Goal: Communication & Community: Answer question/provide support

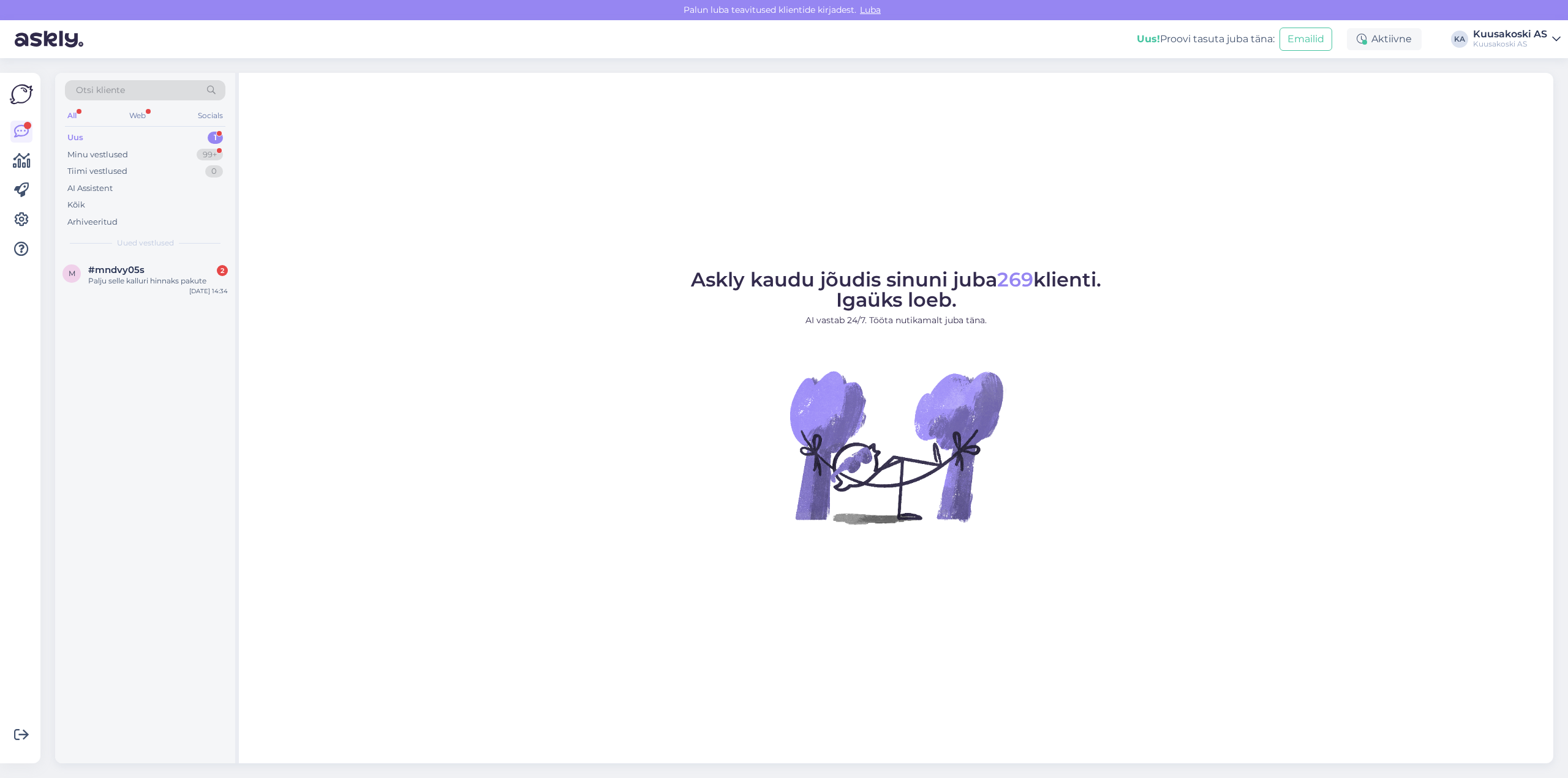
click at [75, 137] on div "Uus" at bounding box center [75, 137] width 16 height 12
click at [151, 280] on div "Palju selle kalluri hinnaks pakute" at bounding box center [157, 281] width 139 height 11
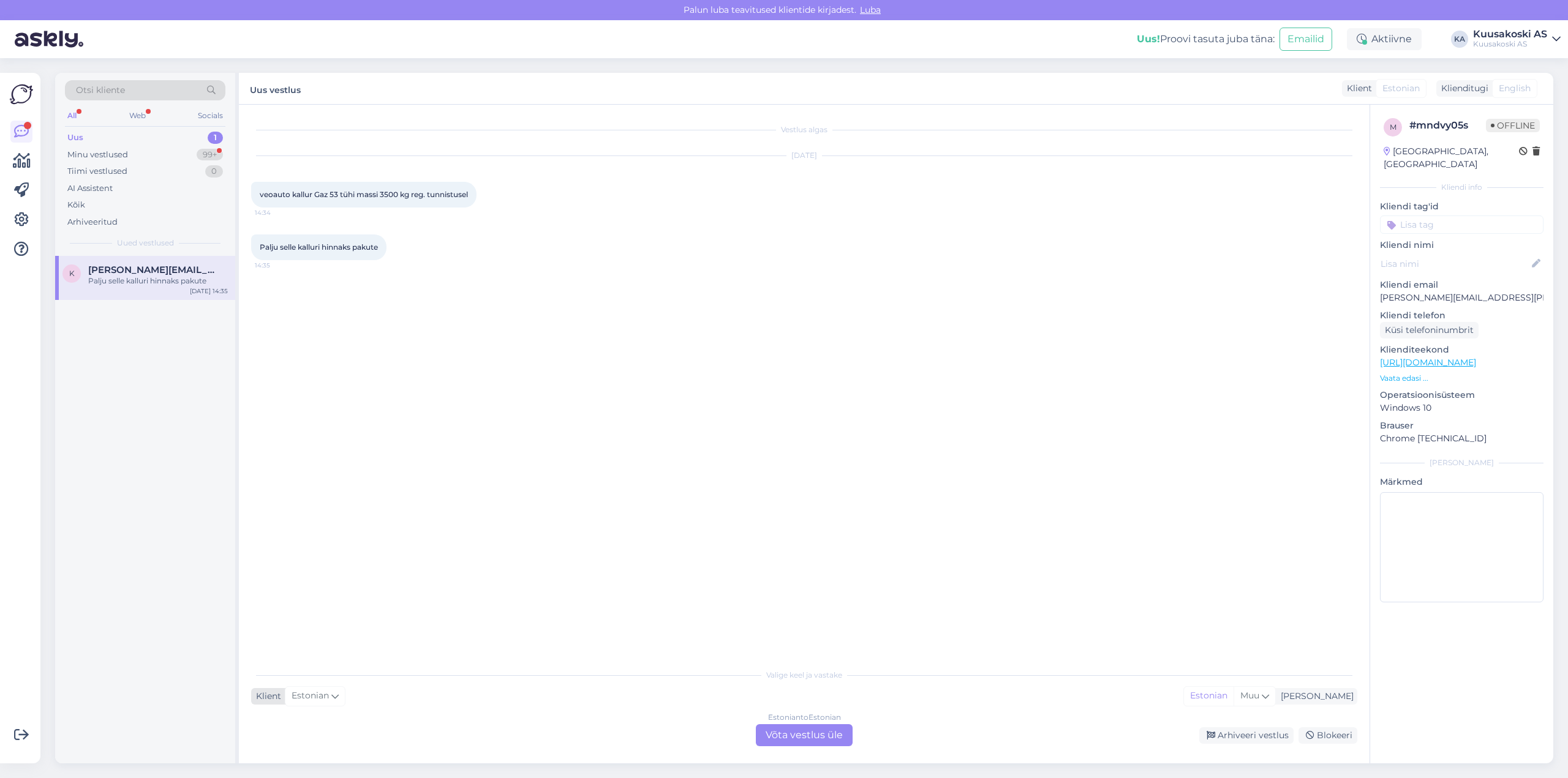
click at [303, 697] on span "Estonian" at bounding box center [309, 696] width 37 height 13
click at [614, 317] on div "Vestlus algas Aug 11 2025 veoauto kallur Gaz 53 tühi massi 3500 kg reg. tunnist…" at bounding box center [810, 384] width 1117 height 534
click at [591, 707] on div "Valige keel ja vastake Klient Estonian Arabic Belarusian Bulgarian Chinese Czec…" at bounding box center [804, 704] width 1106 height 83
click at [552, 755] on div "Vestlus algas Aug 11 2025 veoauto kallur Gaz 53 tühi massi 3500 kg reg. tunnist…" at bounding box center [804, 433] width 1130 height 659
click at [1233, 696] on div "Estonian" at bounding box center [1209, 696] width 49 height 18
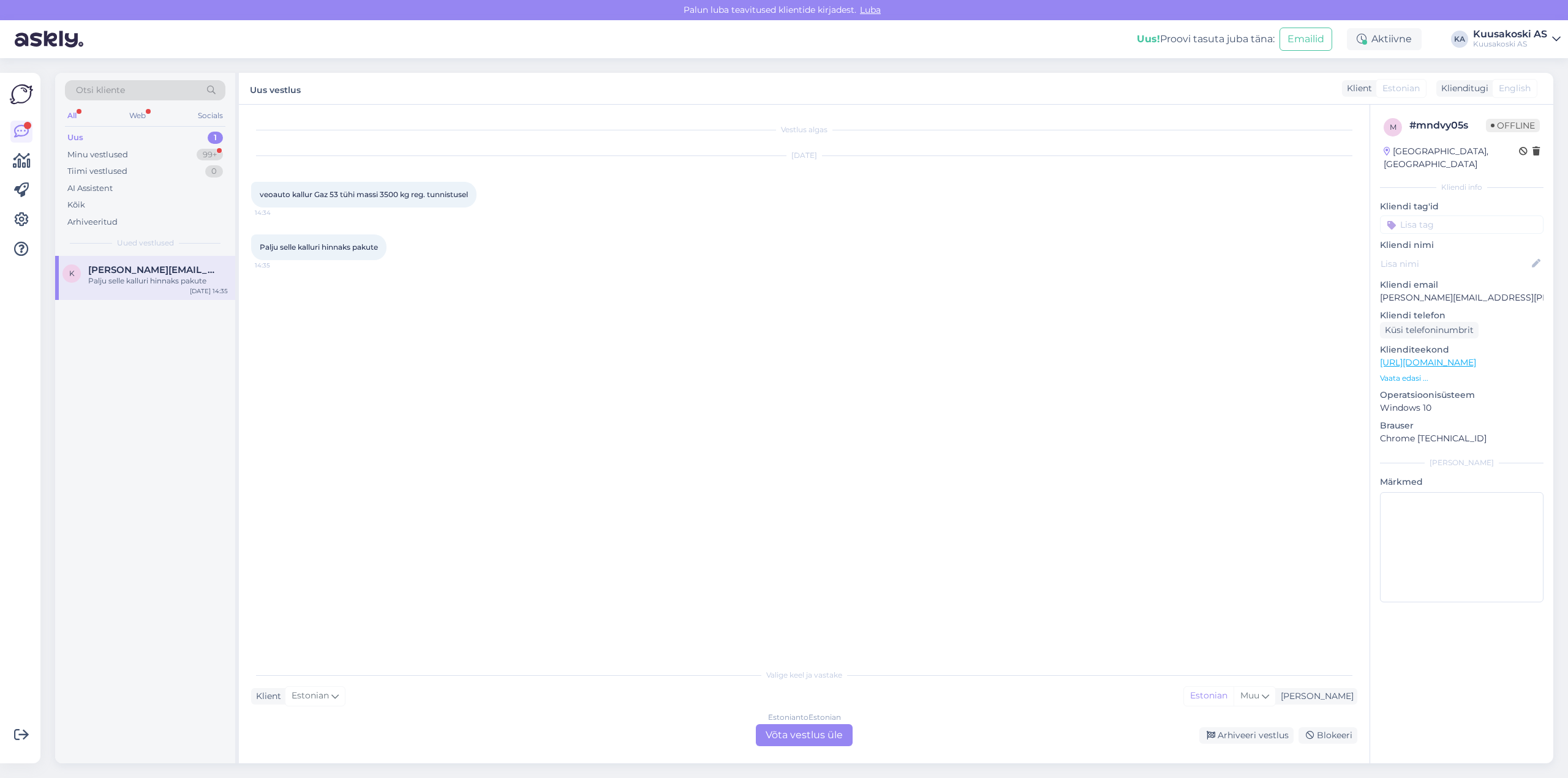
click at [817, 677] on div "Valige keel ja vastake" at bounding box center [804, 676] width 1106 height 11
click at [807, 715] on div "Estonian to Estonian" at bounding box center [804, 717] width 73 height 11
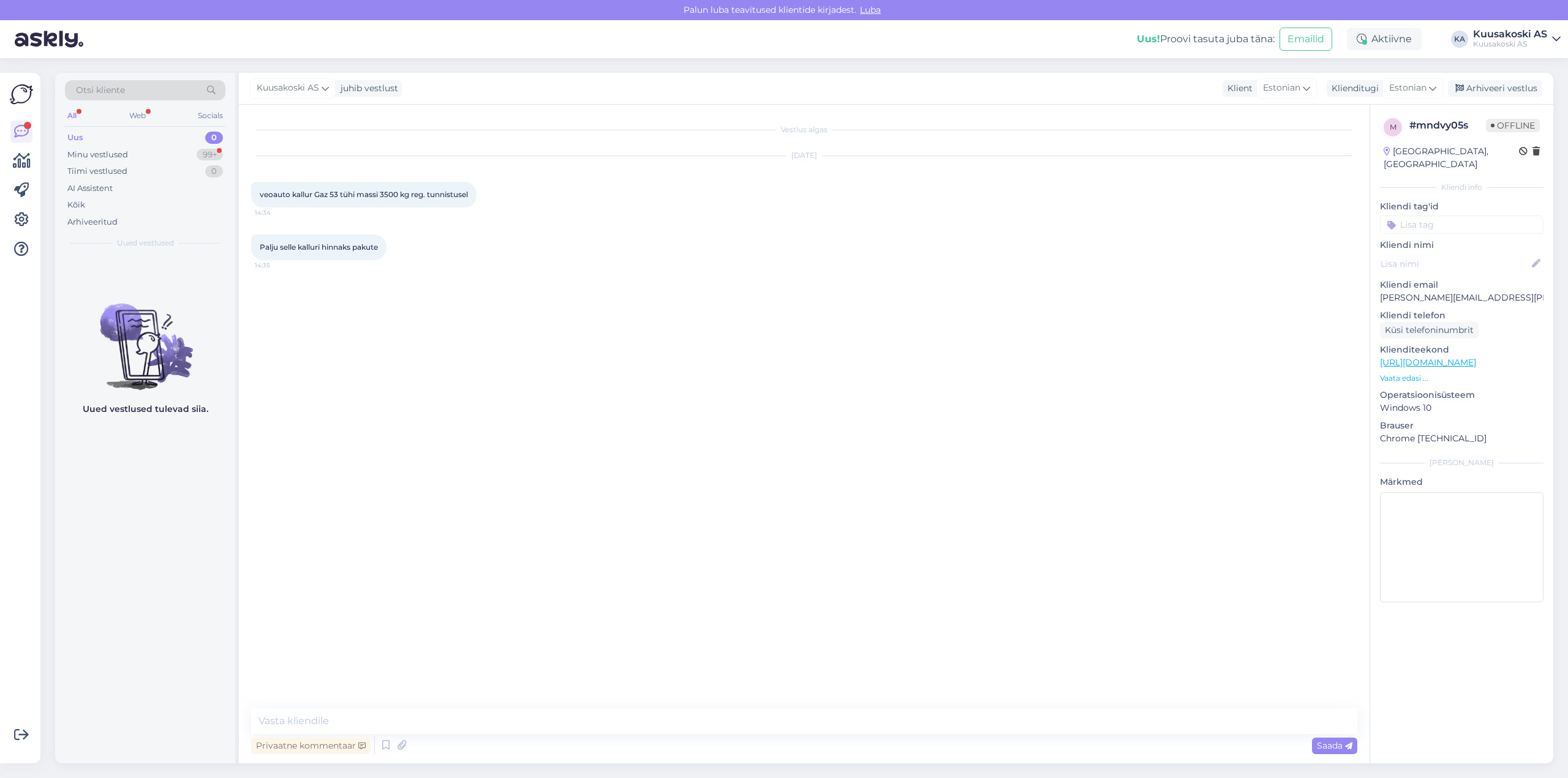
click at [498, 708] on div "Vestlus algas Aug 11 2025 veoauto kallur Gaz 53 tühi massi 3500 kg reg. tunnist…" at bounding box center [804, 433] width 1130 height 659
click at [331, 718] on textarea at bounding box center [804, 720] width 1106 height 26
type textarea "Tere!"
click at [775, 722] on textarea "Veoautod liigituvad musta metalli hinnaklassi Teras 2B, vastuvõtuhind Tallinnas…" at bounding box center [804, 720] width 1106 height 26
type textarea "Veoautod liigituvad musta metalli hinnaklassi Teras 2B, vastuvõtuhind [GEOGRAPH…"
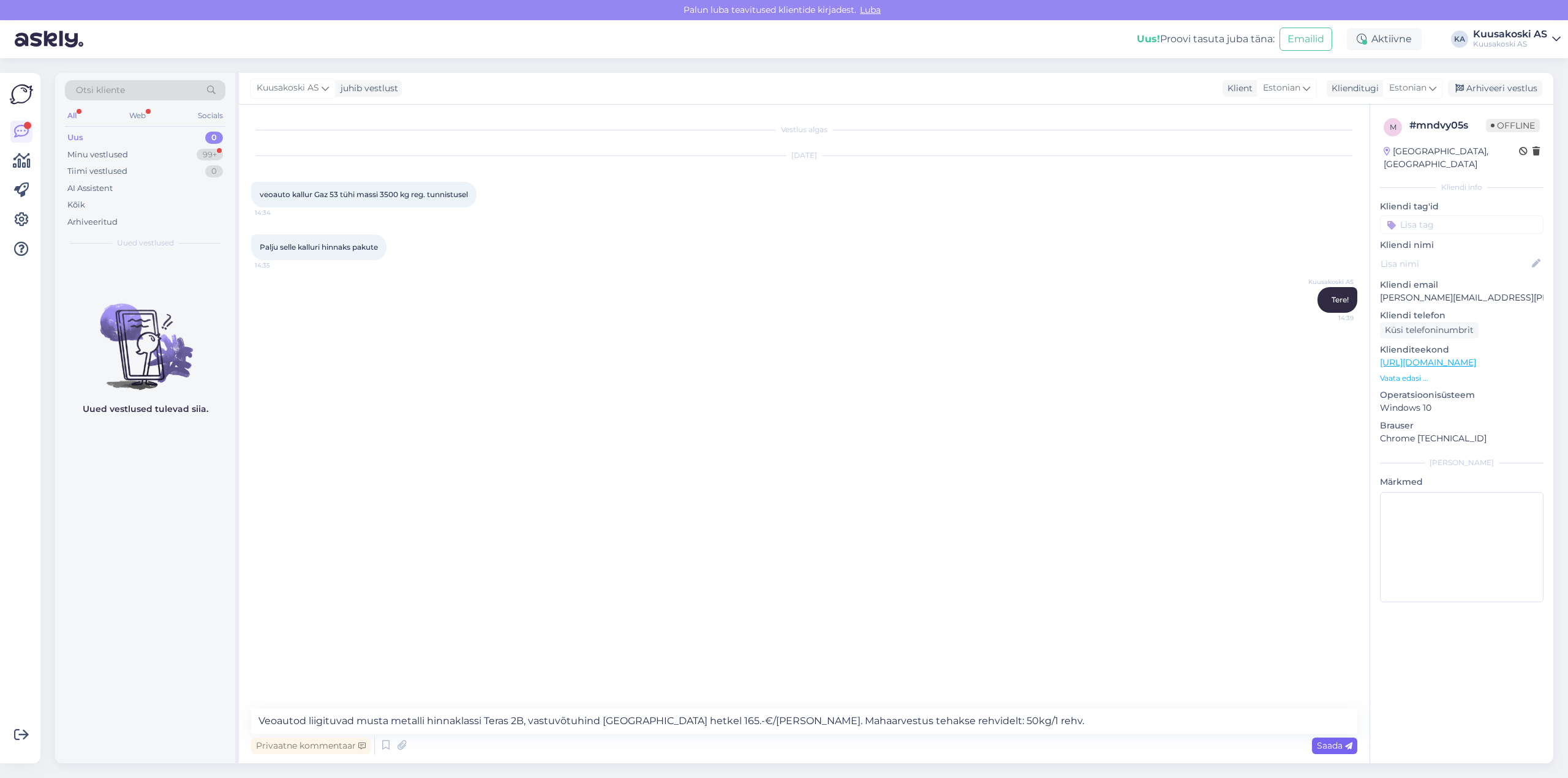
click at [1325, 748] on span "Saada" at bounding box center [1334, 746] width 35 height 11
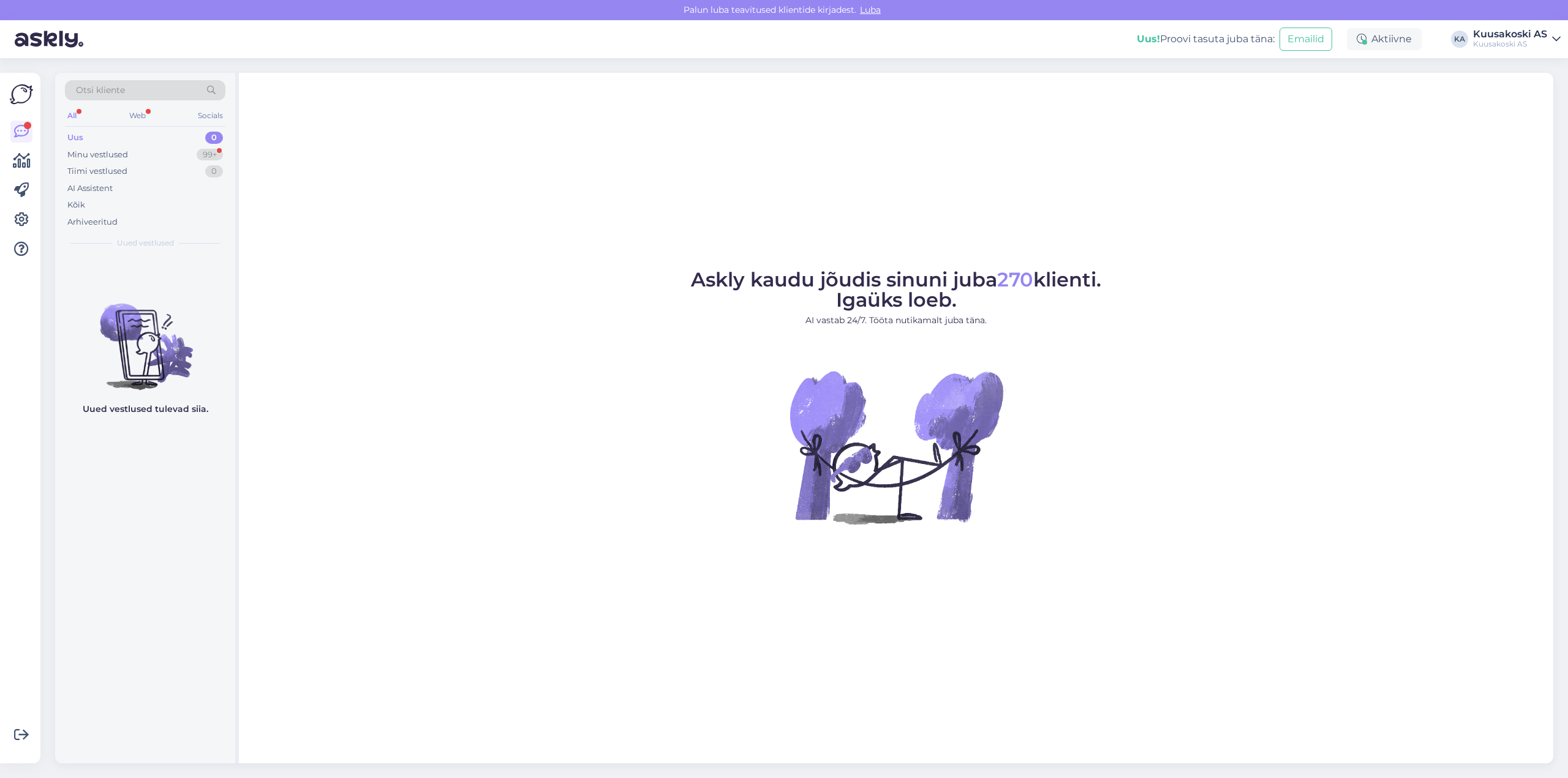
click at [75, 115] on div "All" at bounding box center [71, 116] width 14 height 16
click at [73, 137] on div "Uus" at bounding box center [75, 137] width 16 height 12
click at [21, 132] on icon at bounding box center [22, 132] width 15 height 15
click at [94, 153] on div "Minu vestlused" at bounding box center [98, 154] width 61 height 12
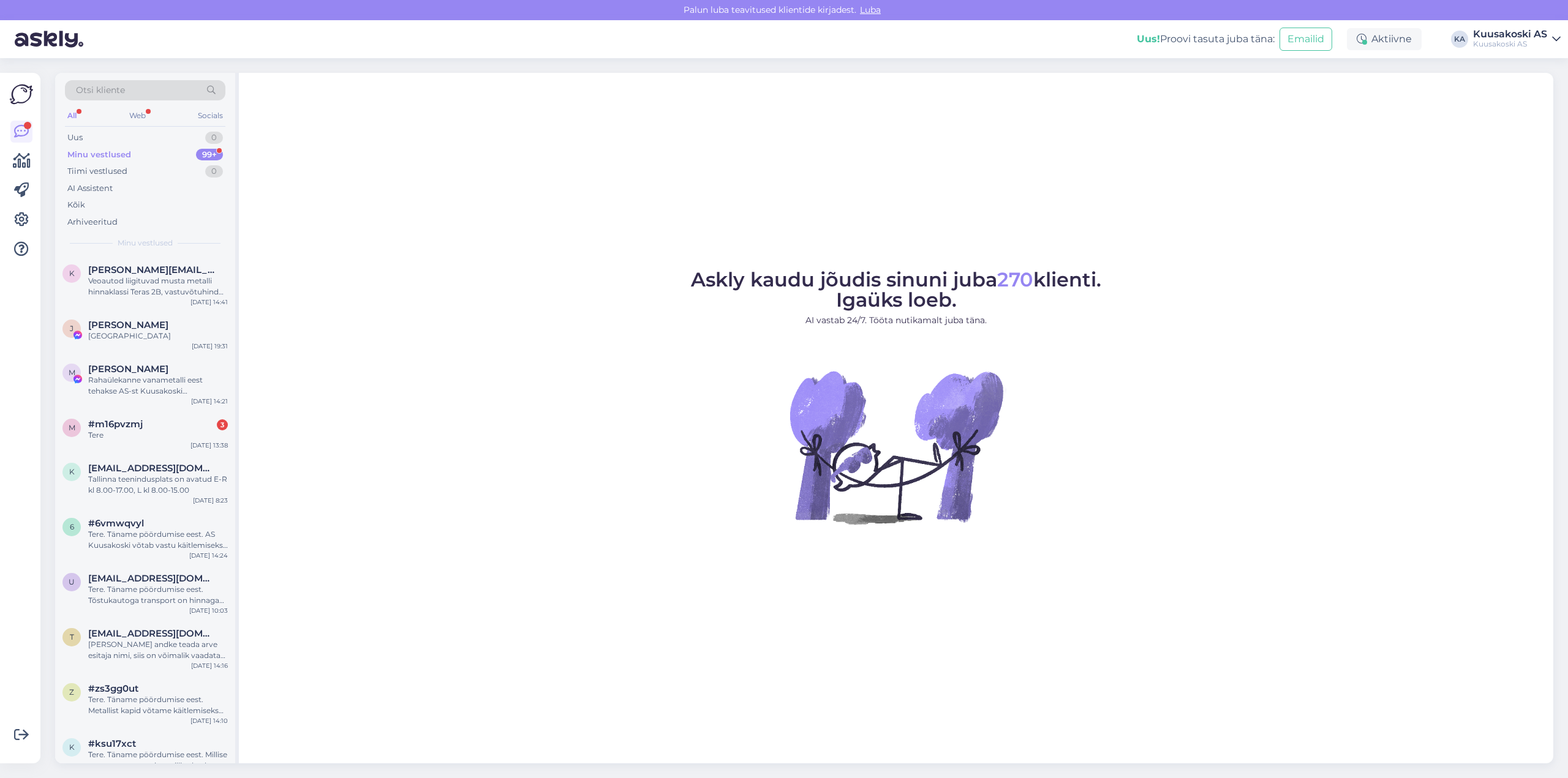
click at [71, 115] on div "All" at bounding box center [71, 116] width 14 height 16
